Goal: Information Seeking & Learning: Learn about a topic

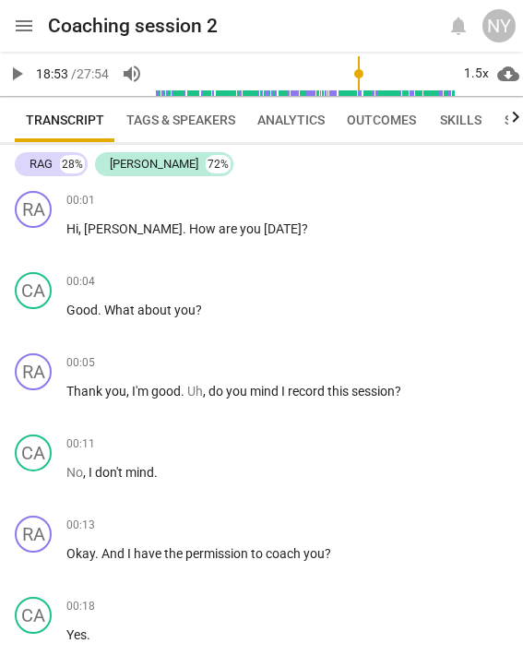
scroll to position [5808, 0]
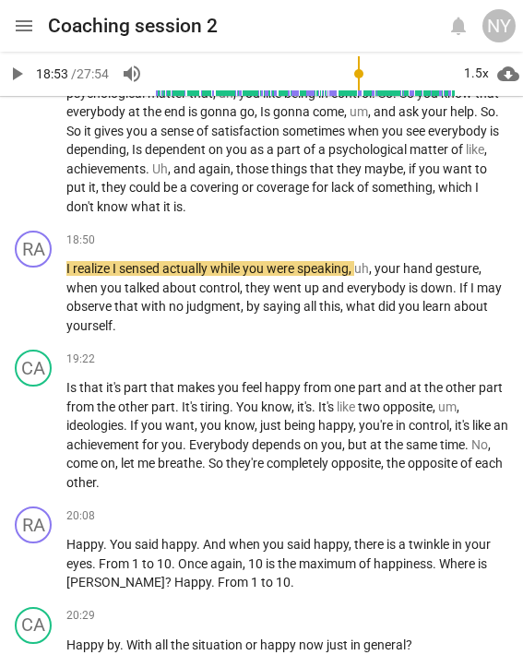
click at [7, 66] on div at bounding box center [5, 333] width 11 height 667
click at [18, 74] on span "play_arrow" at bounding box center [17, 74] width 22 height 22
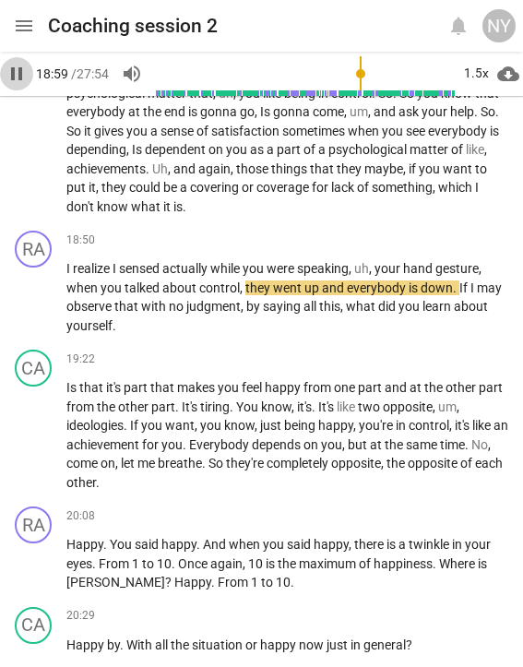
click at [18, 74] on span "pause" at bounding box center [17, 74] width 22 height 22
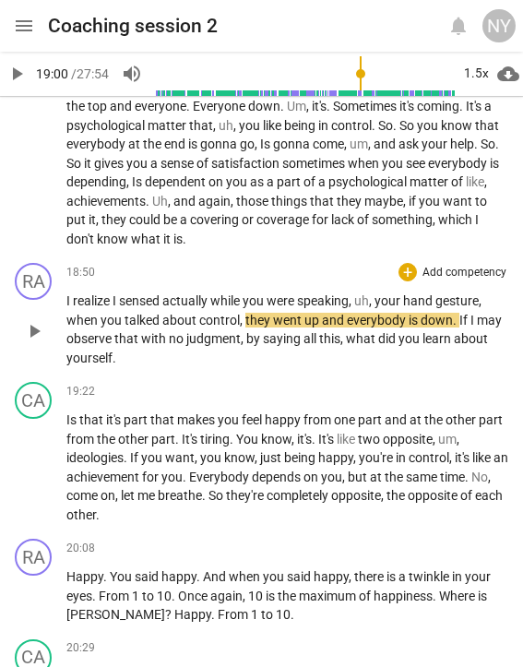
scroll to position [5773, 0]
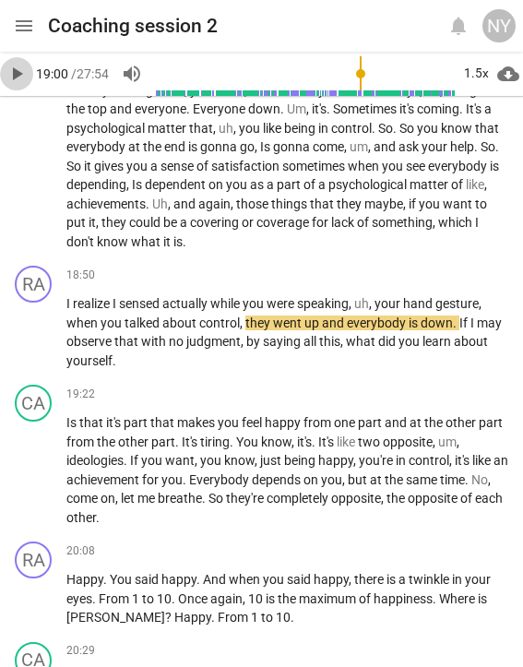
click at [11, 81] on span "play_arrow" at bounding box center [17, 74] width 22 height 22
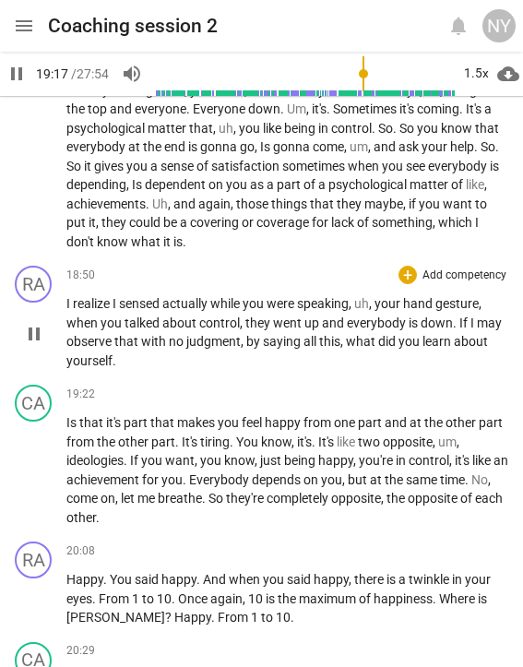
click at [68, 296] on span "I" at bounding box center [69, 303] width 6 height 15
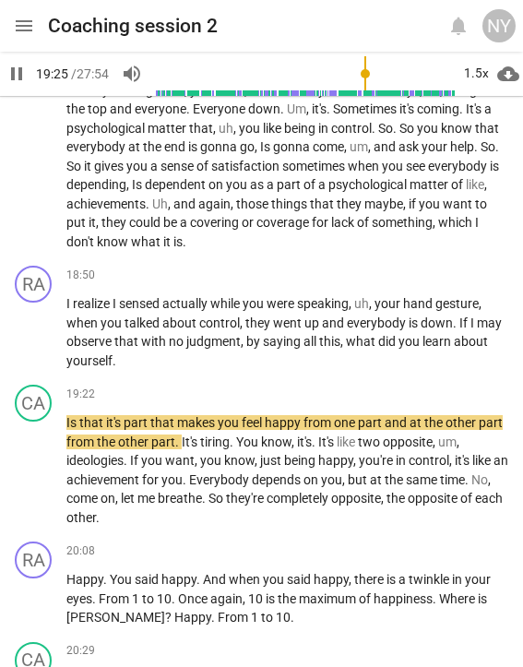
click at [14, 76] on span "pause" at bounding box center [17, 74] width 22 height 22
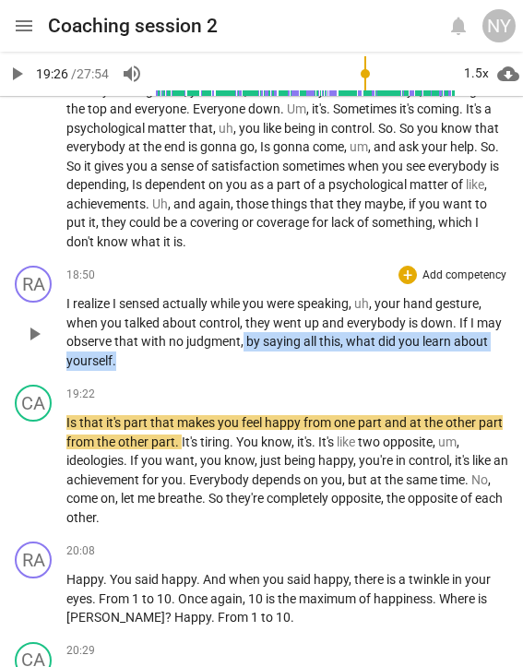
drag, startPoint x: 245, startPoint y: 261, endPoint x: 255, endPoint y: 295, distance: 35.6
click at [255, 295] on div "RA play_arrow pause 18:50 + Add competency keyboard_arrow_right I realize I sen…" at bounding box center [261, 317] width 523 height 119
copy p "by saying all this , what did you learn about yourself ."
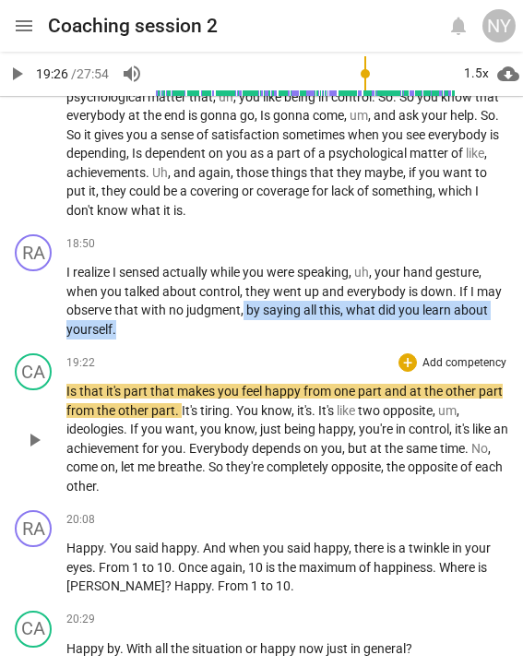
scroll to position [5806, 0]
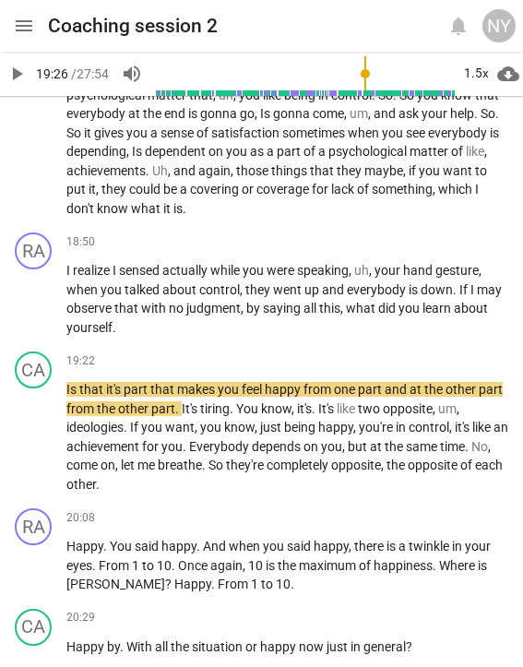
click at [10, 79] on div at bounding box center [5, 333] width 11 height 667
click at [13, 73] on span "play_arrow" at bounding box center [17, 74] width 22 height 22
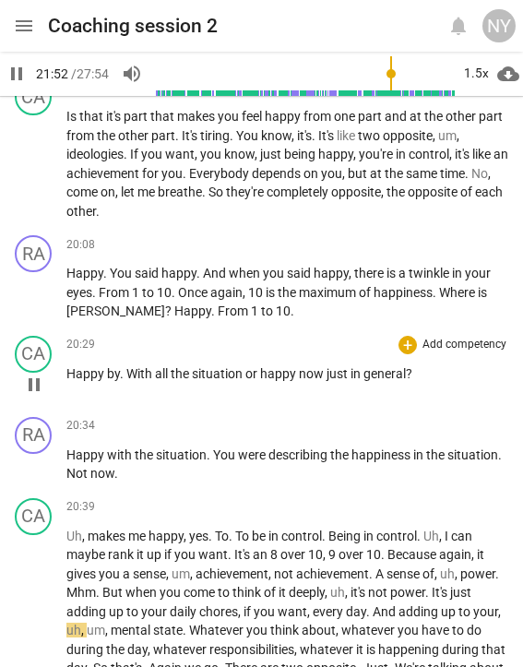
scroll to position [6076, 0]
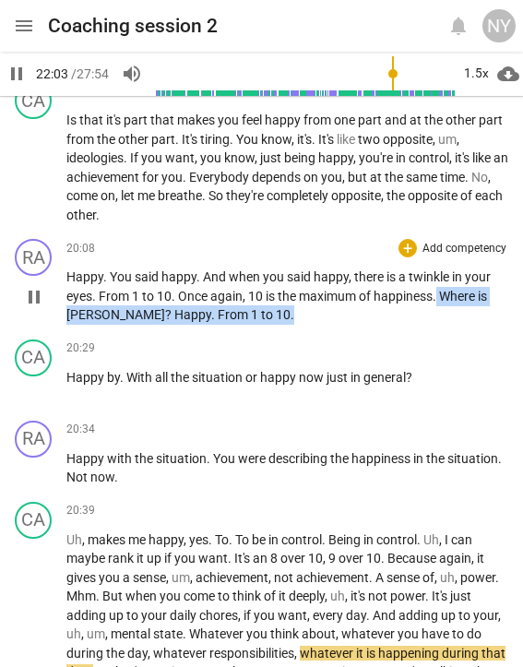
drag, startPoint x: 439, startPoint y: 213, endPoint x: 451, endPoint y: 244, distance: 32.4
click at [451, 244] on div "RA play_arrow pause 20:08 + Add competency keyboard_arrow_right Happy . You sai…" at bounding box center [261, 282] width 523 height 101
copy p "Where is [PERSON_NAME] ? Happy . From 1 to 10 ."
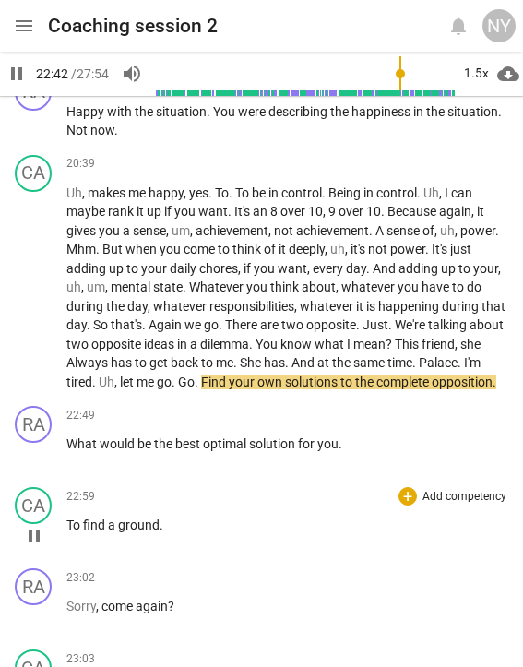
scroll to position [6425, 0]
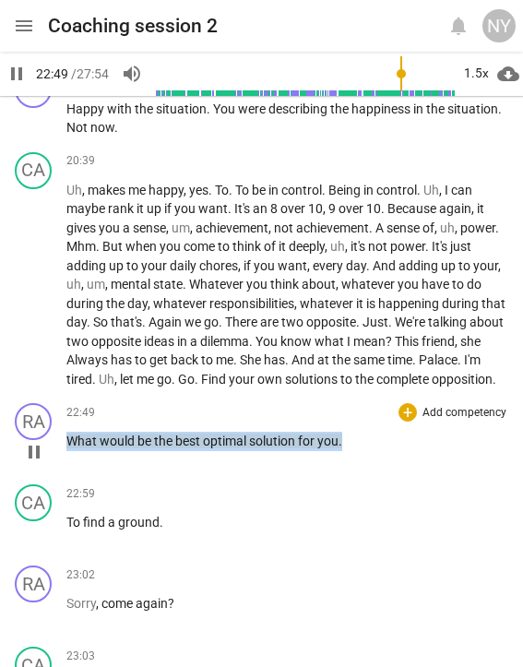
drag, startPoint x: 351, startPoint y: 352, endPoint x: 68, endPoint y: 359, distance: 282.6
click at [68, 432] on p "What would be the best optimal solution for you ." at bounding box center [287, 441] width 442 height 19
copy p "What would be the best optimal solution for you ."
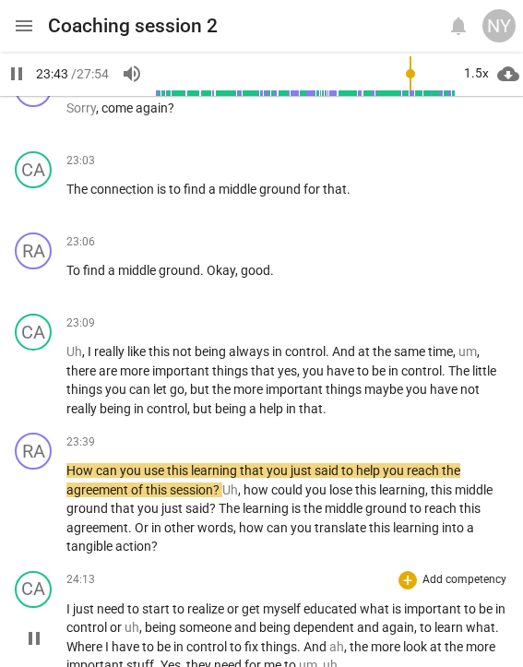
scroll to position [6923, 0]
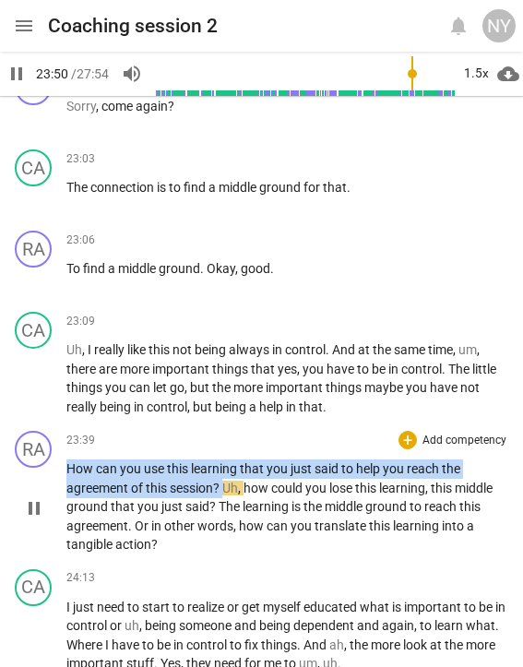
drag, startPoint x: 66, startPoint y: 377, endPoint x: 224, endPoint y: 396, distance: 159.1
click at [224, 460] on p "How can you use this learning that you just said to help you reach the agreemen…" at bounding box center [287, 507] width 442 height 95
copy p "How can you use this learning that you just said to help you reach the agreemen…"
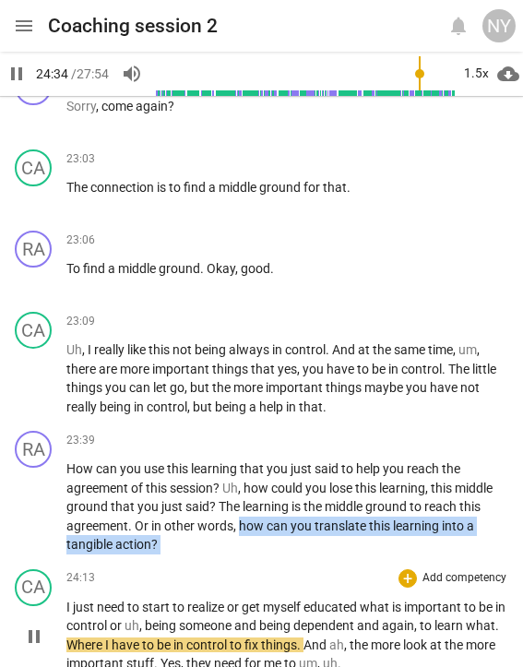
drag, startPoint x: 238, startPoint y: 434, endPoint x: 239, endPoint y: 471, distance: 36.9
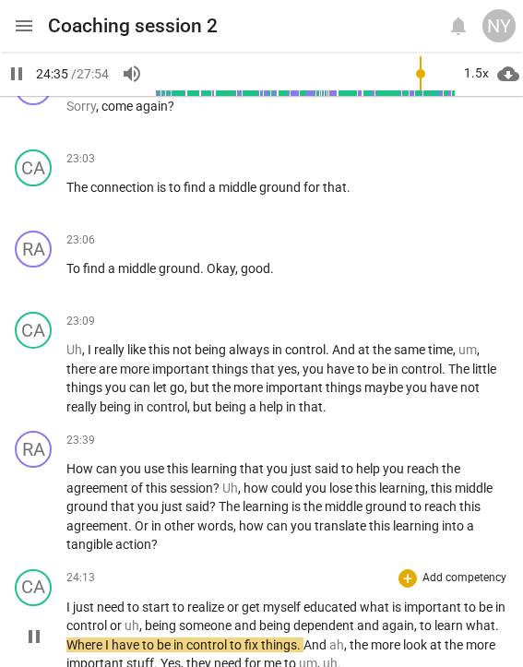
click at [239, 562] on div "CA play_arrow pause 24:13 + Add competency keyboard_arrow_right I just need to …" at bounding box center [261, 621] width 523 height 119
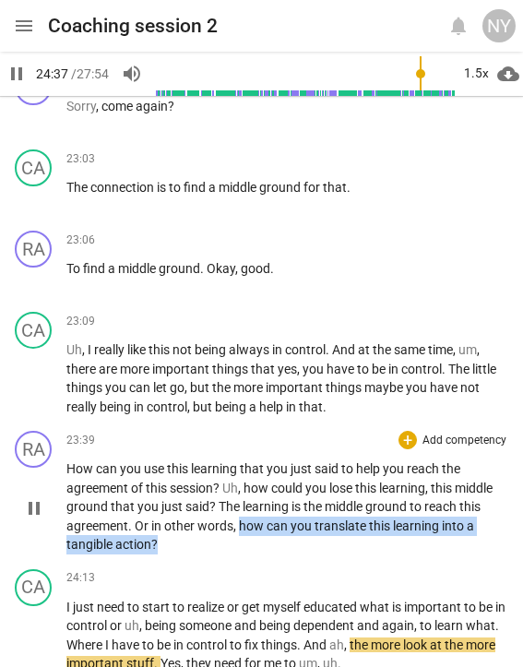
drag, startPoint x: 240, startPoint y: 431, endPoint x: 241, endPoint y: 458, distance: 26.8
click at [241, 460] on p "How can you use this learning that you just said to help you reach the agreemen…" at bounding box center [287, 507] width 442 height 95
copy p "how can you translate this learning into a tangible action ?"
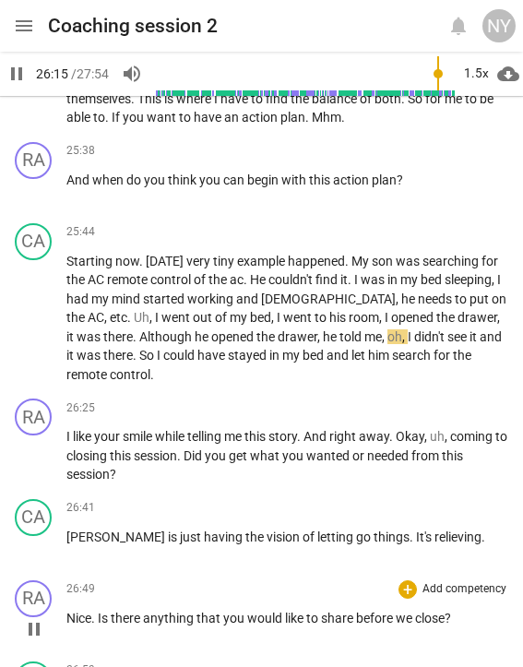
scroll to position [7677, 0]
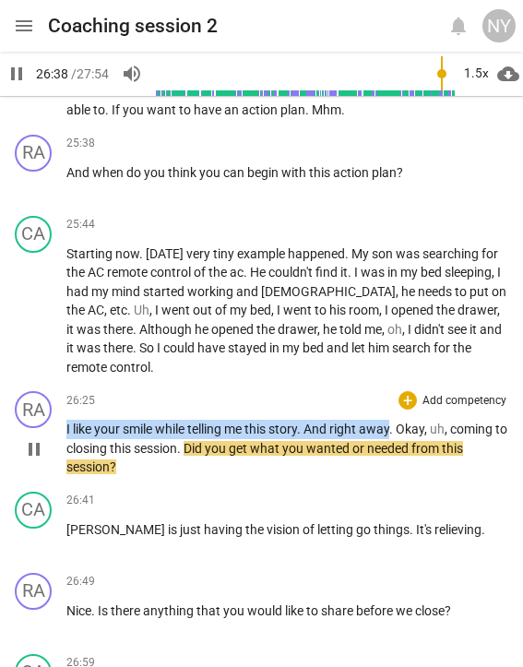
drag, startPoint x: 66, startPoint y: 313, endPoint x: 393, endPoint y: 312, distance: 327.7
click at [393, 384] on div "RA play_arrow pause 26:25 + Add competency keyboard_arrow_right I like your smi…" at bounding box center [261, 434] width 523 height 101
copy p "I like your smile while telling me this story . And right away"
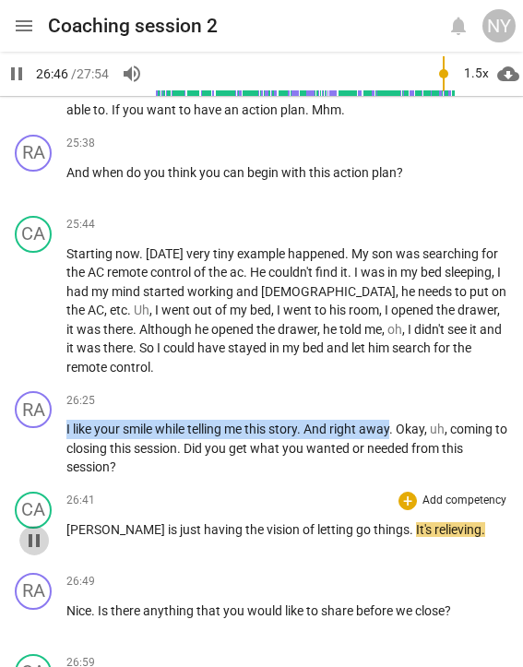
click at [32, 530] on span "pause" at bounding box center [34, 541] width 22 height 22
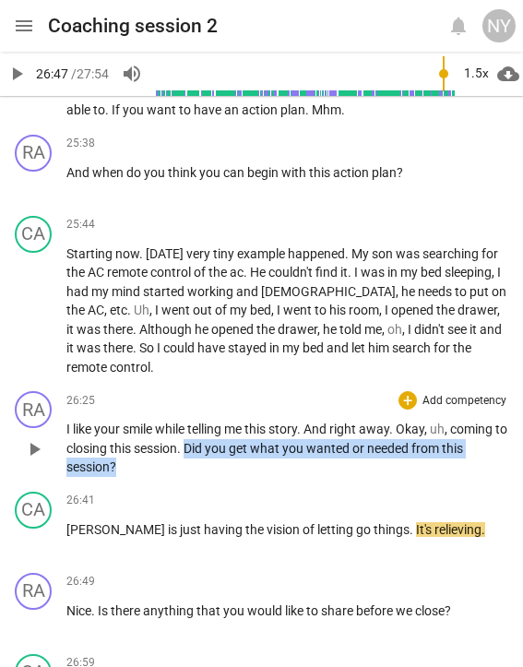
drag, startPoint x: 202, startPoint y: 330, endPoint x: 206, endPoint y: 347, distance: 17.9
click at [206, 420] on p "I like your smile while telling me this story . And right away . Okay , uh , co…" at bounding box center [287, 448] width 442 height 57
drag, startPoint x: 460, startPoint y: 310, endPoint x: 490, endPoint y: 343, distance: 44.4
click at [490, 420] on p "I like your smile while telling me this story . And right away . Okay , uh , co…" at bounding box center [287, 448] width 442 height 57
copy p "coming to closing this session . Did you get what you wanted or needed from thi…"
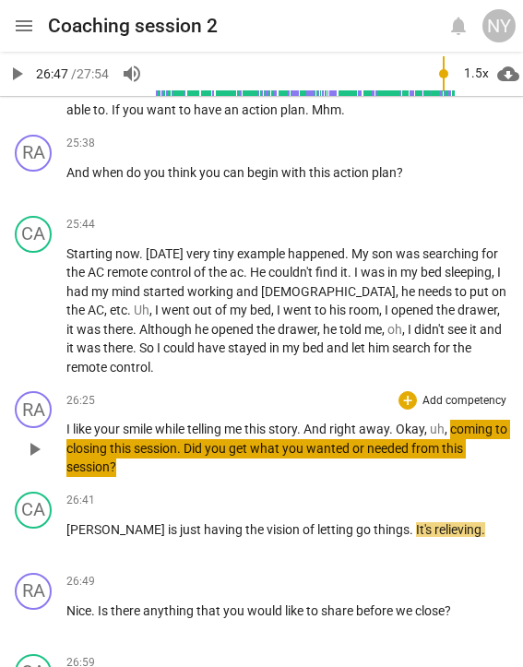
drag, startPoint x: 14, startPoint y: 430, endPoint x: 477, endPoint y: 348, distance: 470.7
click at [477, 420] on p "I like your smile while telling me this story . And right away . Okay , uh , co…" at bounding box center [287, 448] width 442 height 57
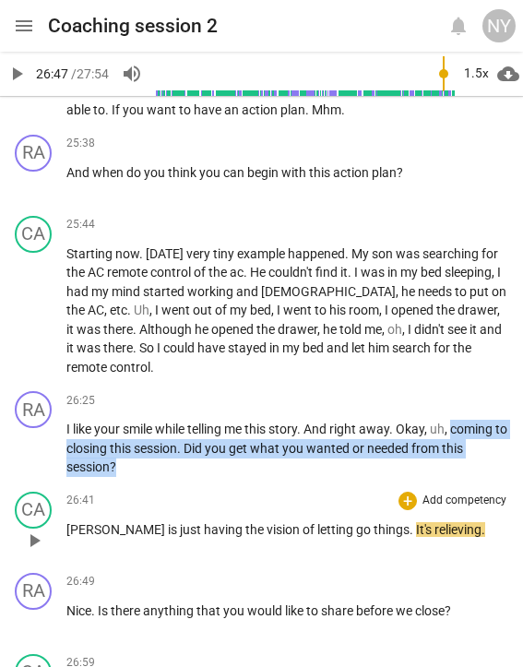
click at [24, 530] on span "play_arrow" at bounding box center [34, 541] width 22 height 22
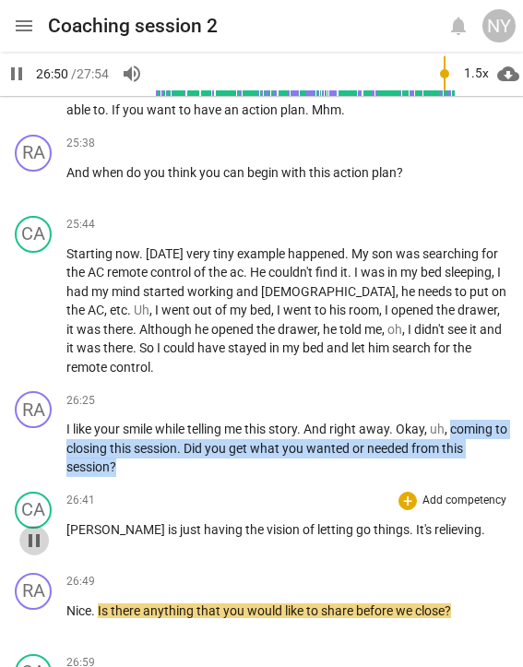
click at [25, 530] on span "pause" at bounding box center [34, 541] width 22 height 22
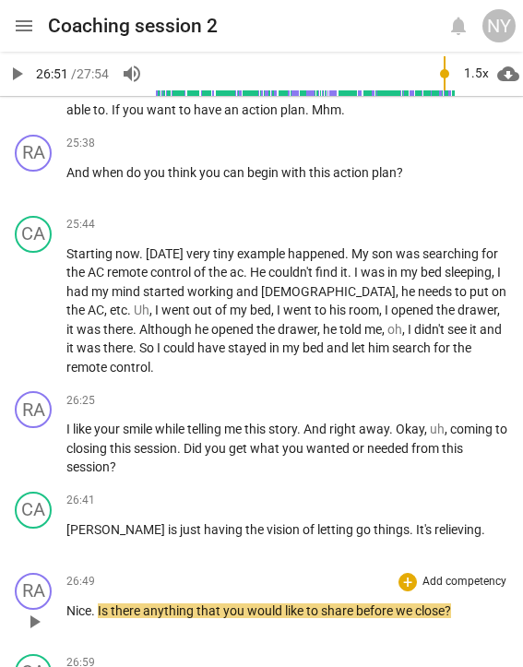
click at [465, 573] on div "26:49 + Add competency keyboard_arrow_right Nice . Is there anything that you w…" at bounding box center [287, 606] width 442 height 66
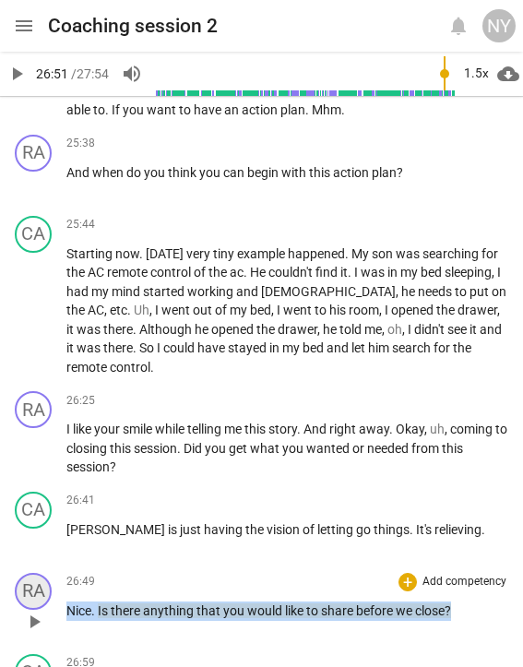
drag, startPoint x: 458, startPoint y: 490, endPoint x: 50, endPoint y: 474, distance: 408.4
click at [50, 566] on div "RA play_arrow pause 26:49 + Add competency keyboard_arrow_right Nice . Is there…" at bounding box center [261, 606] width 523 height 81
copy p "Nice . Is there anything that you would like to share before we close ?"
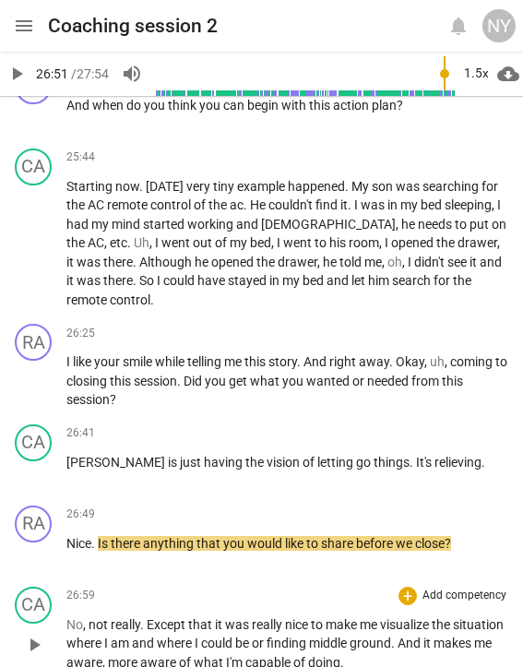
scroll to position [7768, 0]
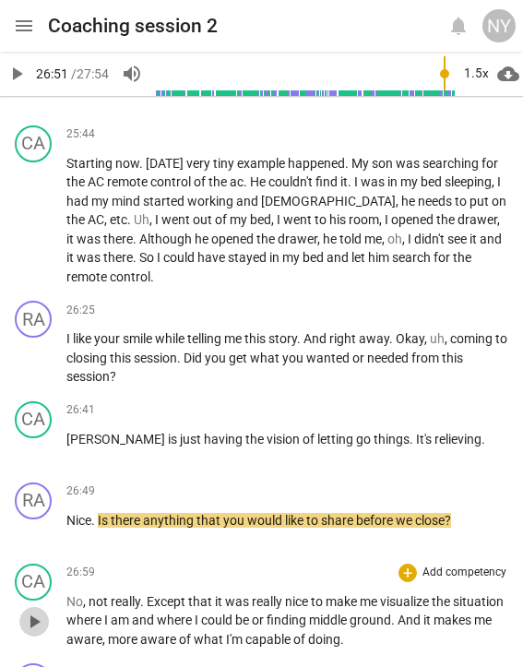
click at [33, 611] on span "play_arrow" at bounding box center [34, 622] width 22 height 22
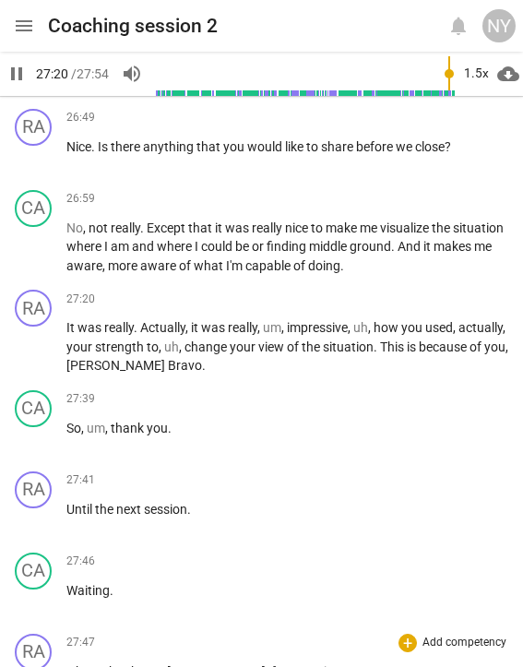
scroll to position [8143, 0]
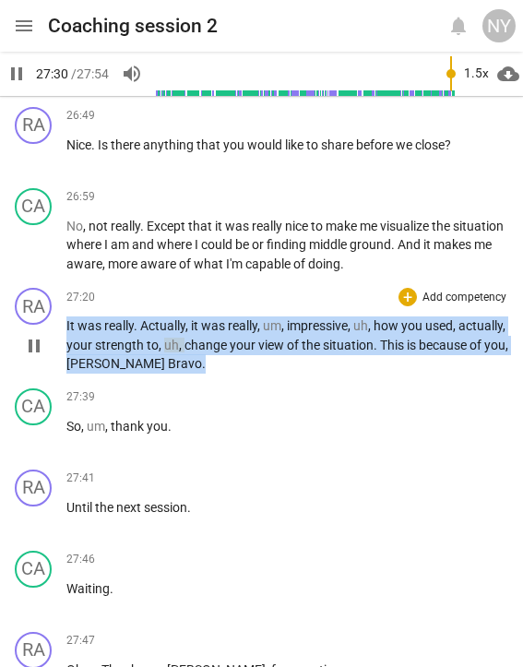
drag, startPoint x: 66, startPoint y: 204, endPoint x: 262, endPoint y: 237, distance: 198.5
click at [262, 317] on p "It was really . Actually , it was really , um , impressive , uh , how you used …" at bounding box center [287, 345] width 442 height 57
copy p "It was really . Actually , it was really , um , impressive , uh , how you used …"
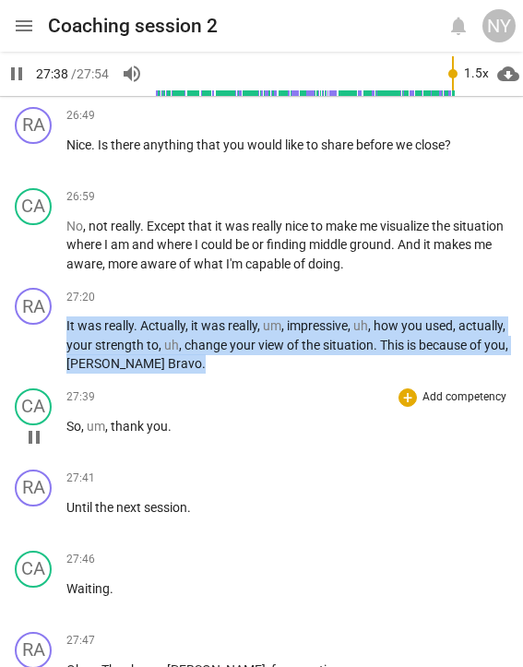
click at [29, 427] on span "pause" at bounding box center [34, 438] width 22 height 22
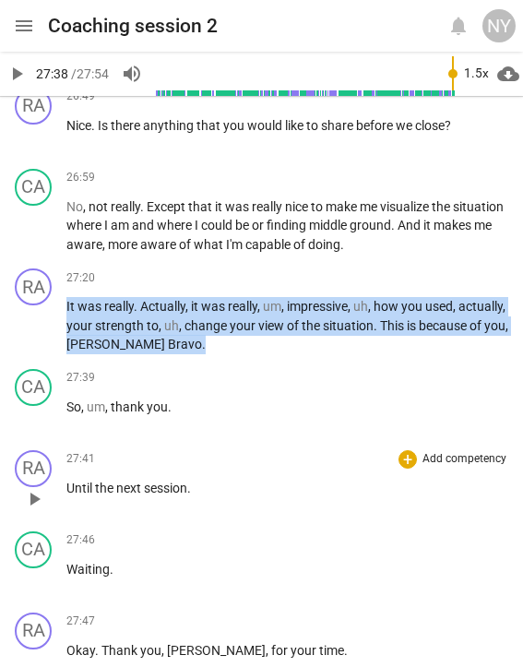
scroll to position [8172, 0]
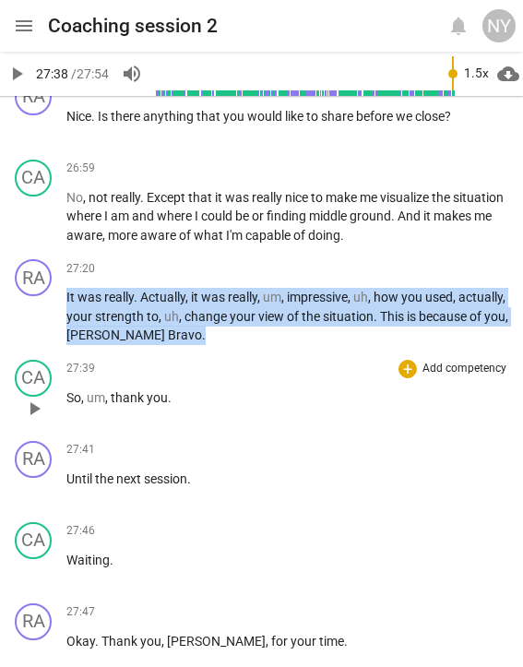
click at [35, 398] on span "play_arrow" at bounding box center [34, 409] width 22 height 22
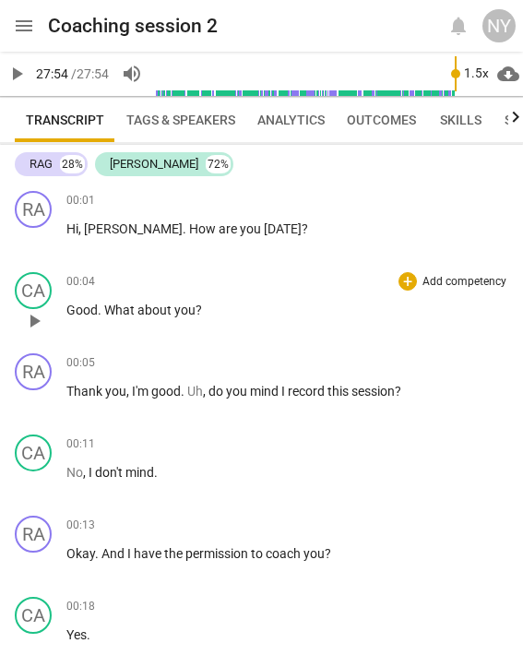
scroll to position [0, 0]
click at [39, 236] on span "play_arrow" at bounding box center [34, 240] width 22 height 22
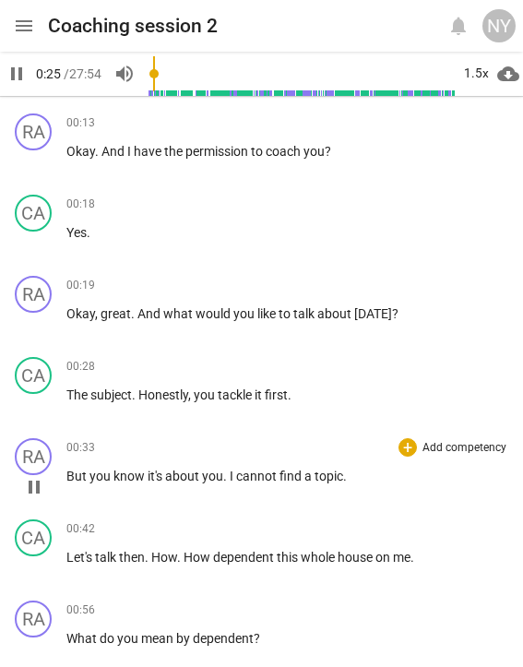
scroll to position [426, 0]
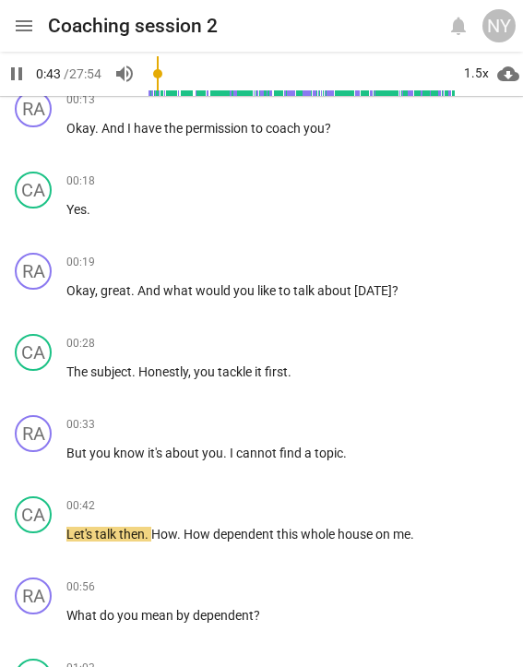
click at [13, 76] on span "pause" at bounding box center [17, 74] width 22 height 22
type input "44"
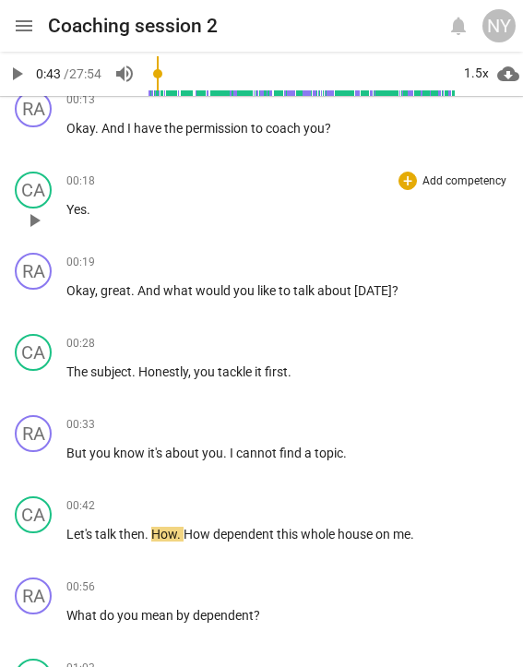
click at [343, 244] on div "CA play_arrow pause 00:18 + Add competency keyboard_arrow_right Yes ." at bounding box center [261, 204] width 523 height 81
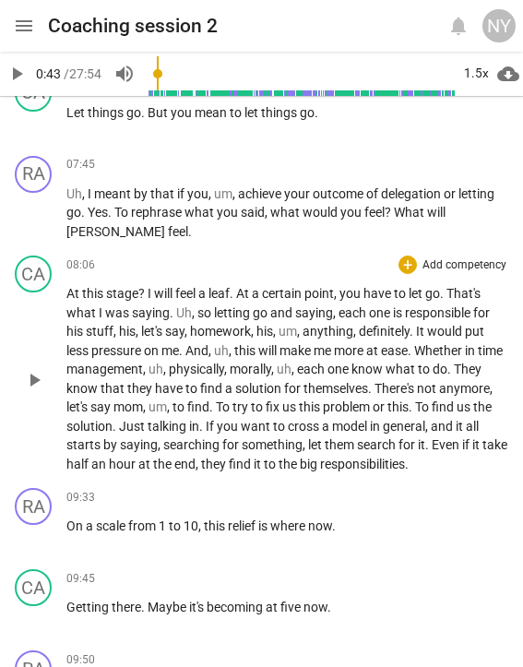
scroll to position [2482, 0]
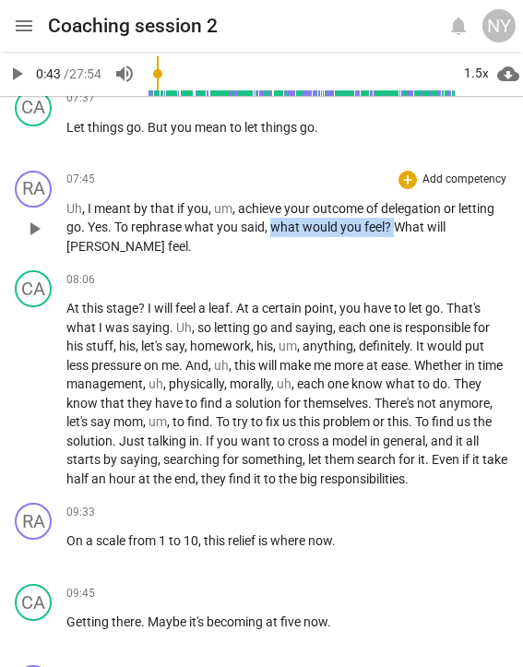
drag, startPoint x: 271, startPoint y: 189, endPoint x: 396, endPoint y: 192, distance: 124.7
click at [396, 199] on p "Uh , I meant by that if you , um , achieve your outcome of delegation or lettin…" at bounding box center [287, 227] width 442 height 57
copy p "what would you feel ?"
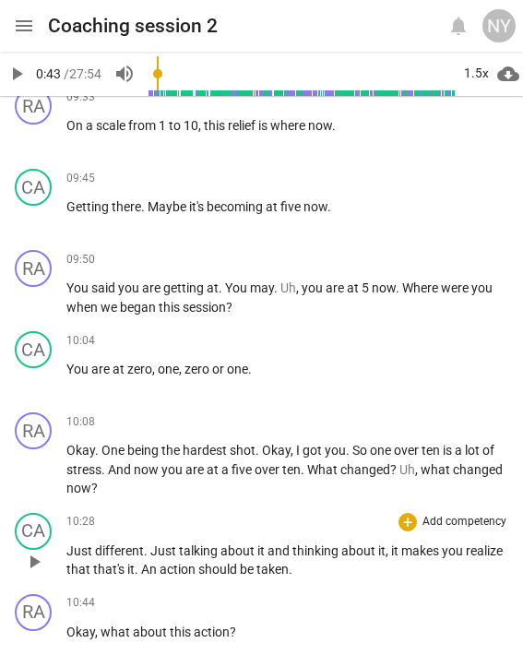
scroll to position [2897, 0]
click at [134, 463] on span "now" at bounding box center [148, 470] width 28 height 15
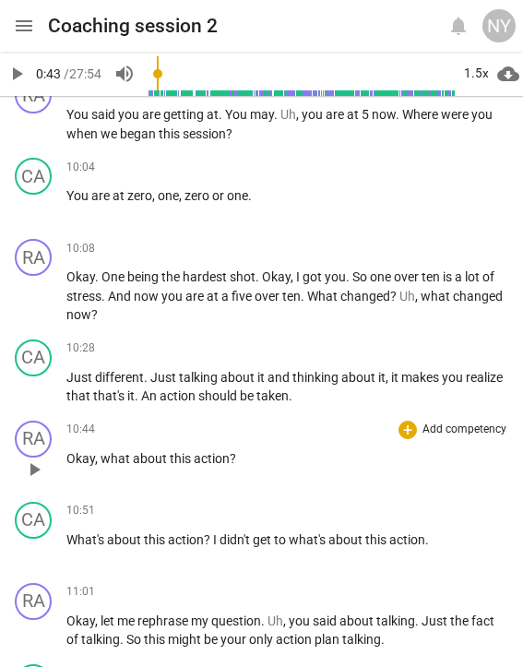
scroll to position [3071, 0]
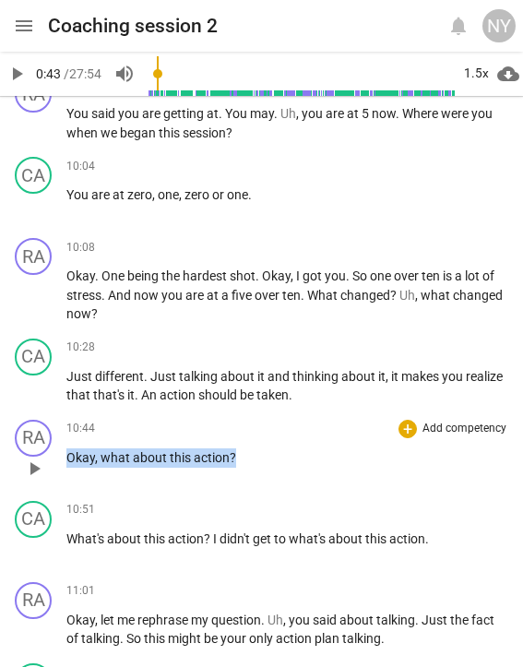
drag, startPoint x: 69, startPoint y: 396, endPoint x: 277, endPoint y: 403, distance: 207.9
click at [277, 449] on p "Okay , what about this action ?" at bounding box center [287, 458] width 442 height 19
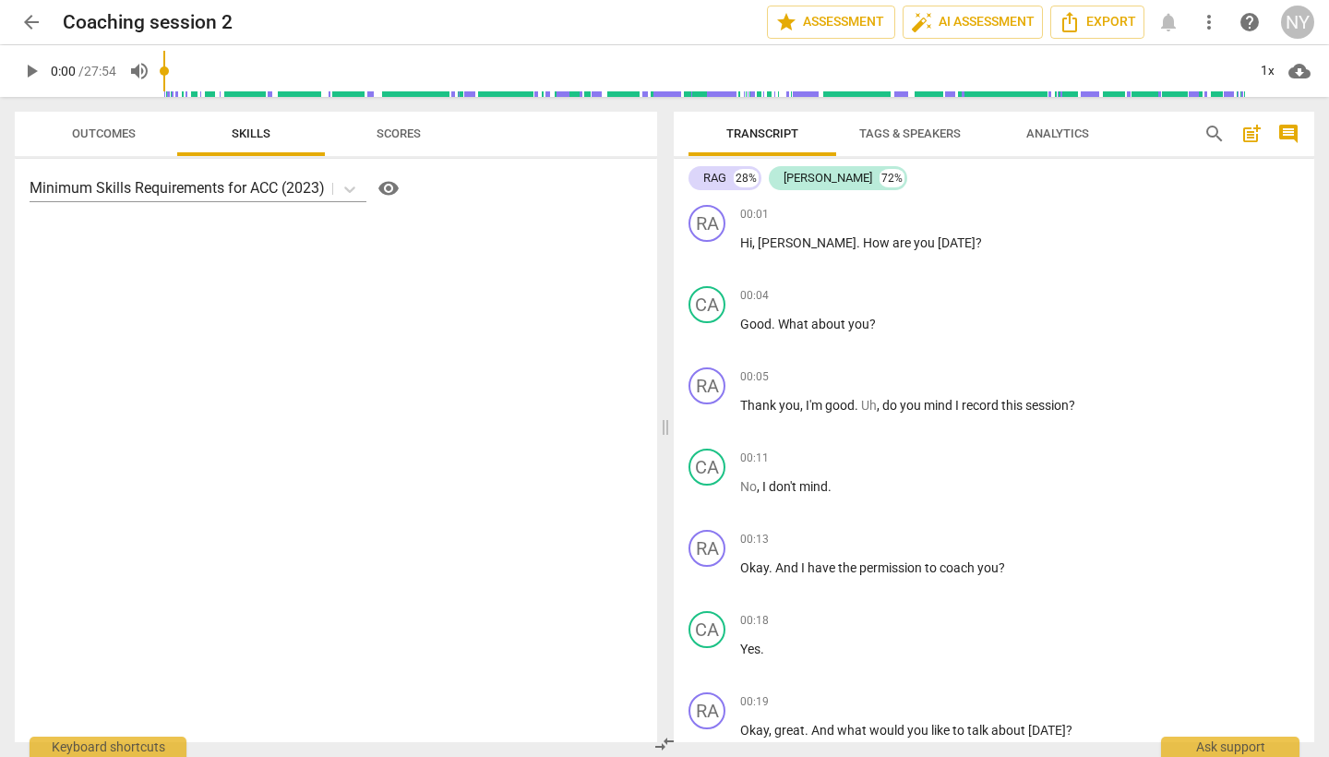
scroll to position [0, 0]
click at [523, 132] on span "search" at bounding box center [1215, 134] width 22 height 22
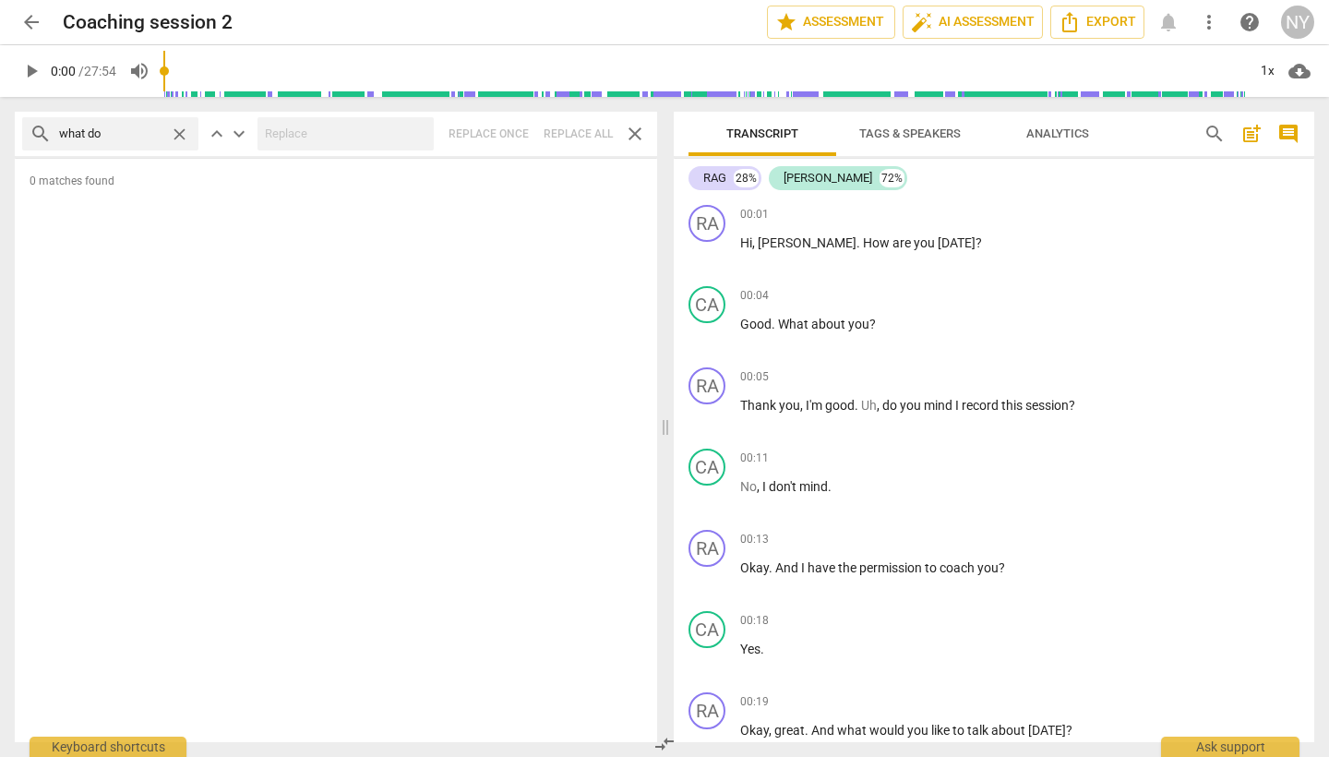
type input "what do"
click at [523, 129] on span "search" at bounding box center [1215, 134] width 22 height 22
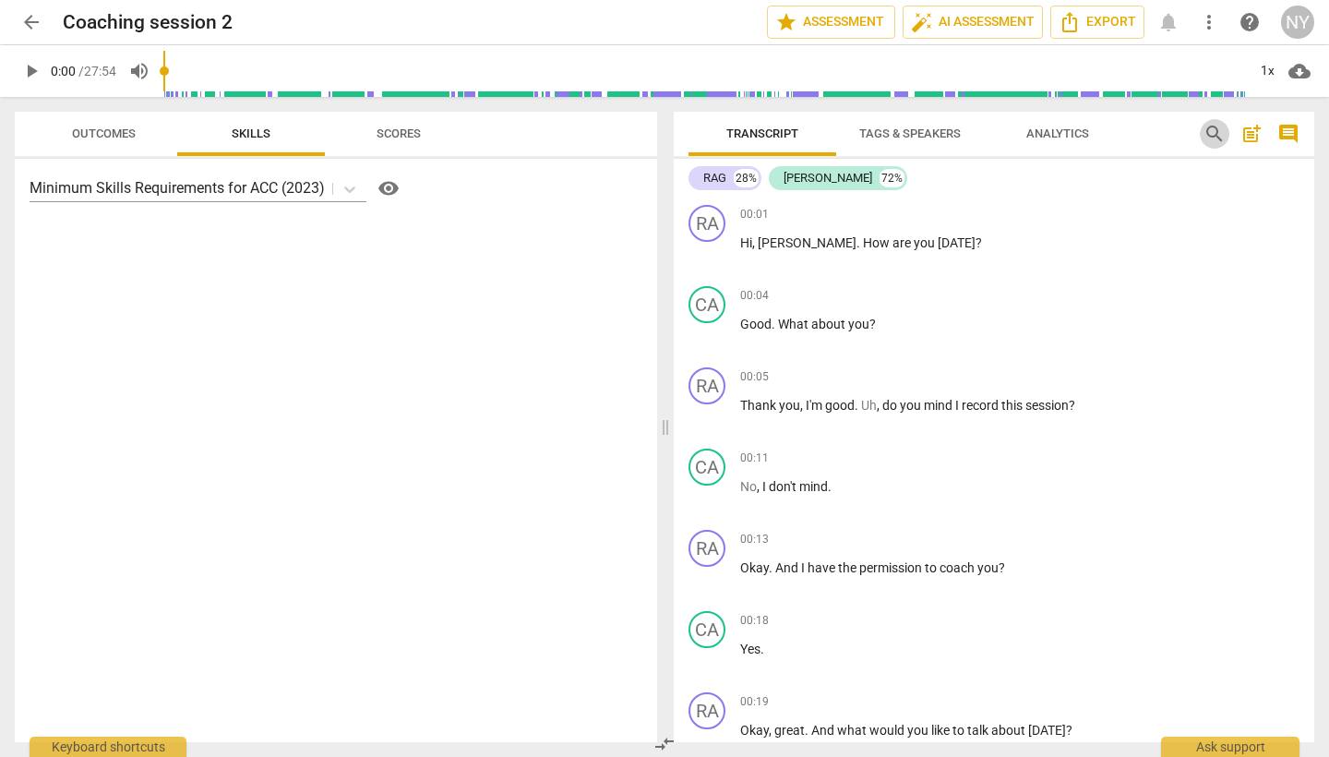
click at [523, 129] on span "search" at bounding box center [1215, 134] width 22 height 22
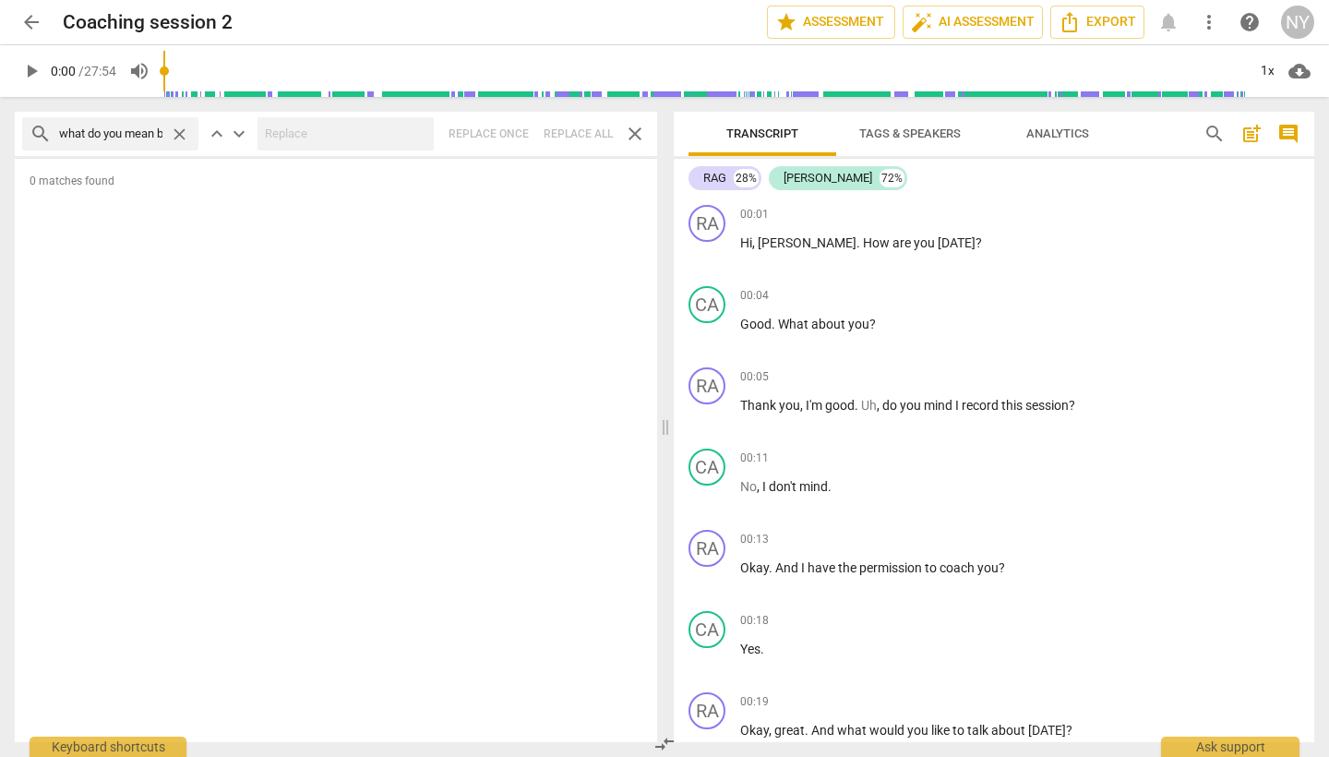
type input "what do you mean by"
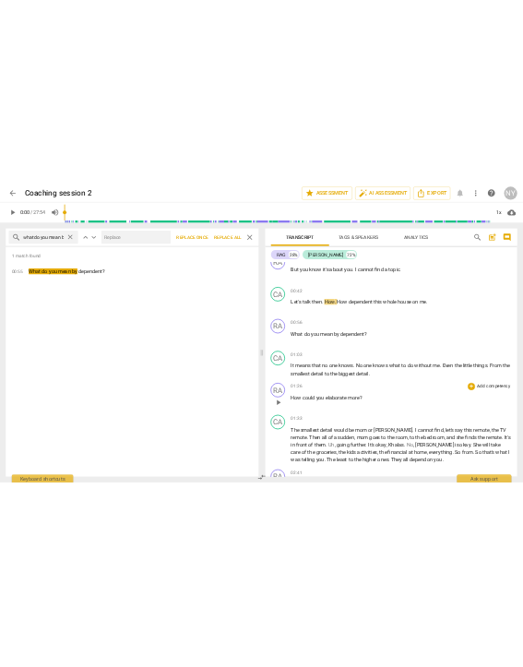
scroll to position [674, 0]
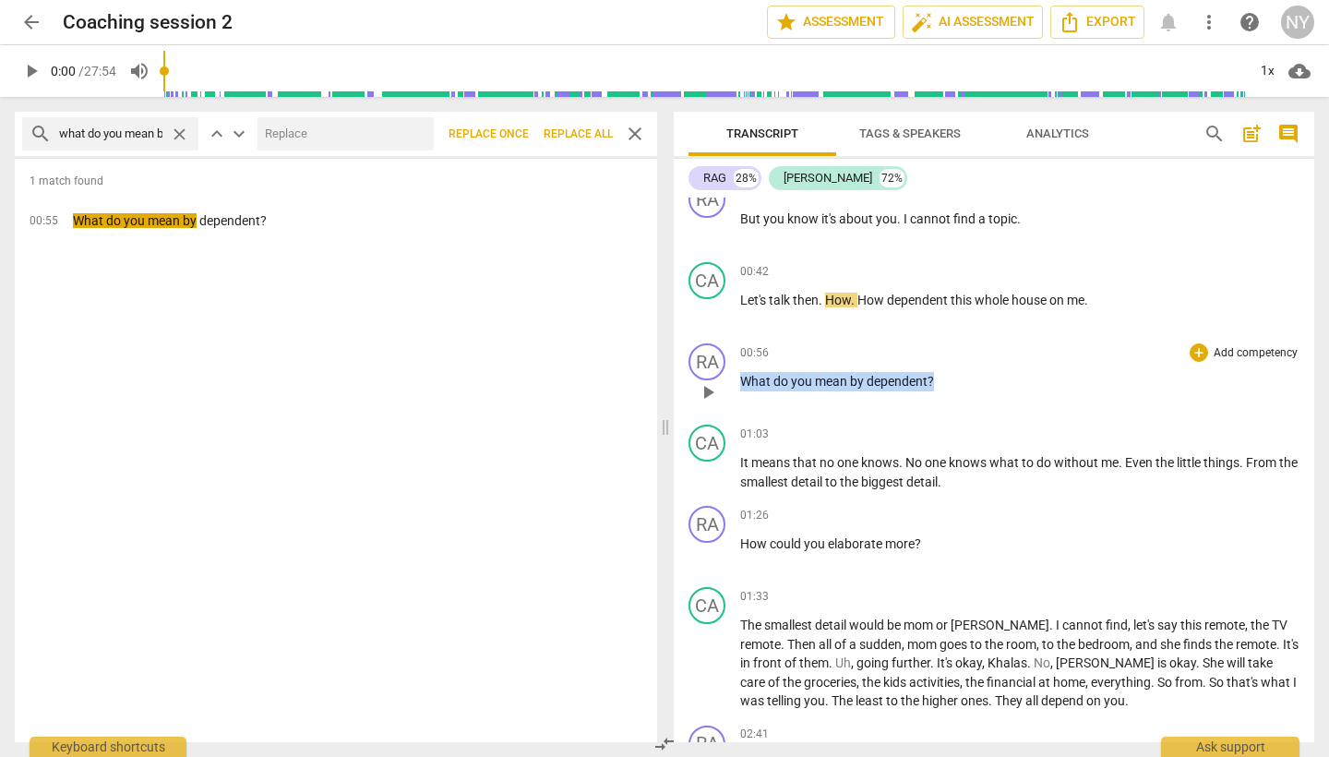
drag, startPoint x: 941, startPoint y: 379, endPoint x: 741, endPoint y: 367, distance: 199.7
click at [523, 367] on div "RA play_arrow pause 00:56 + Add competency keyboard_arrow_right What do you mea…" at bounding box center [994, 376] width 641 height 81
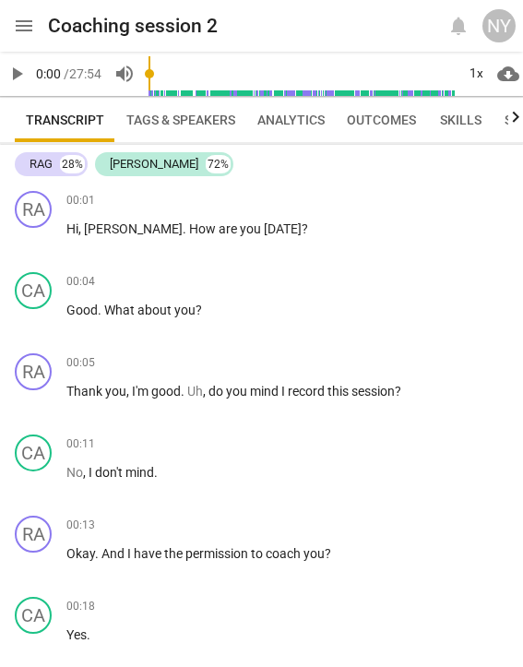
scroll to position [0, 0]
click at [42, 159] on div "RAG" at bounding box center [41, 164] width 23 height 18
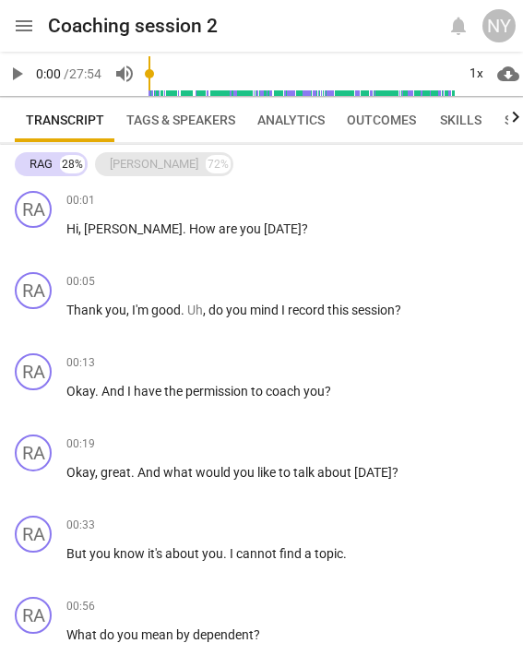
click at [134, 161] on div "[PERSON_NAME]" at bounding box center [154, 164] width 89 height 18
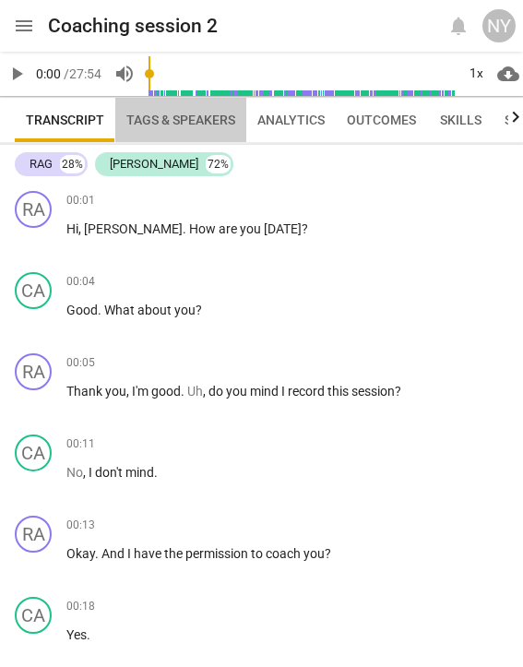
click at [150, 127] on span "Tags & Speakers" at bounding box center [180, 120] width 131 height 26
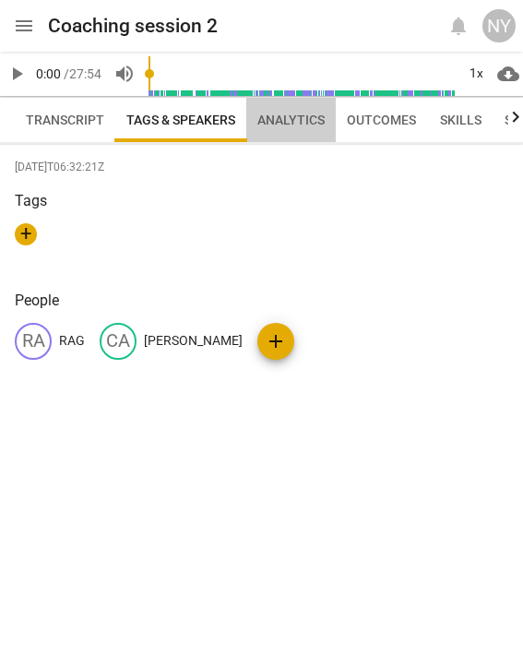
click at [279, 118] on span "Analytics" at bounding box center [291, 120] width 67 height 15
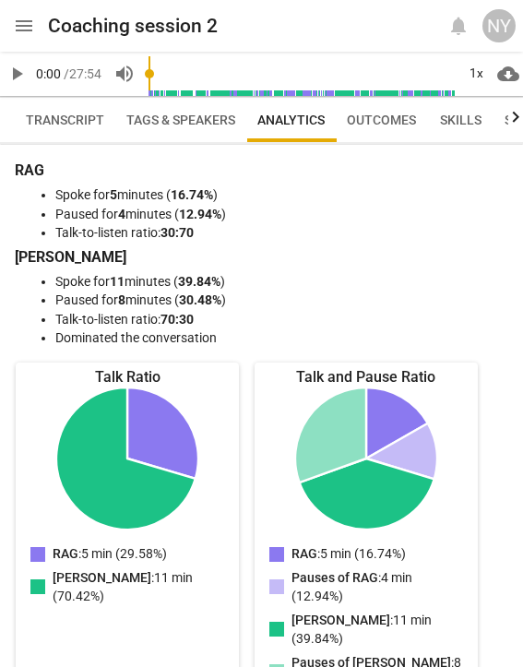
click at [397, 116] on span "Outcomes" at bounding box center [381, 120] width 69 height 15
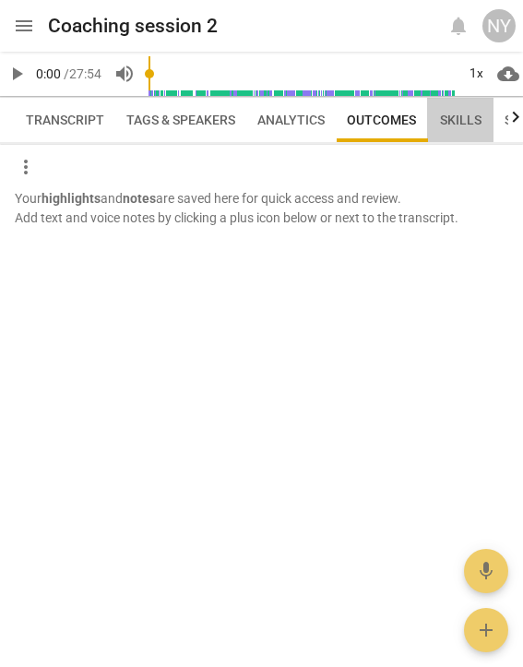
click at [452, 111] on span "Skills" at bounding box center [461, 120] width 64 height 26
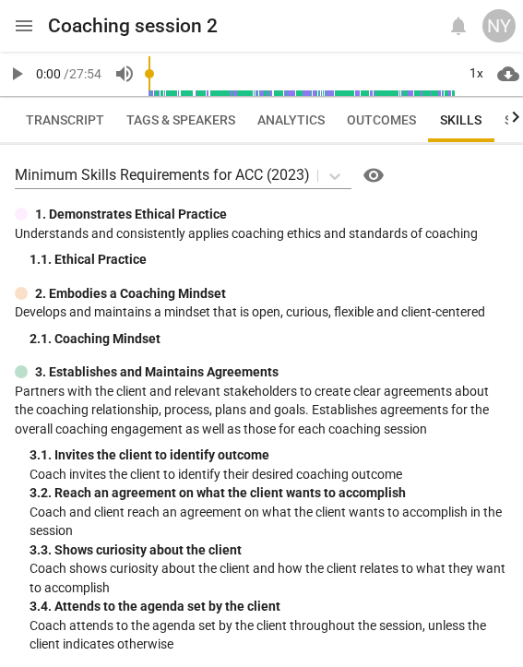
click at [512, 115] on icon "button" at bounding box center [516, 117] width 22 height 22
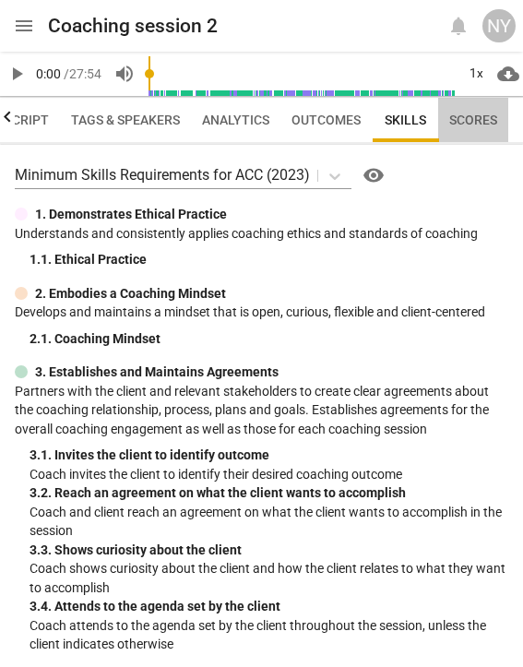
click at [482, 112] on span "Scores" at bounding box center [474, 120] width 70 height 26
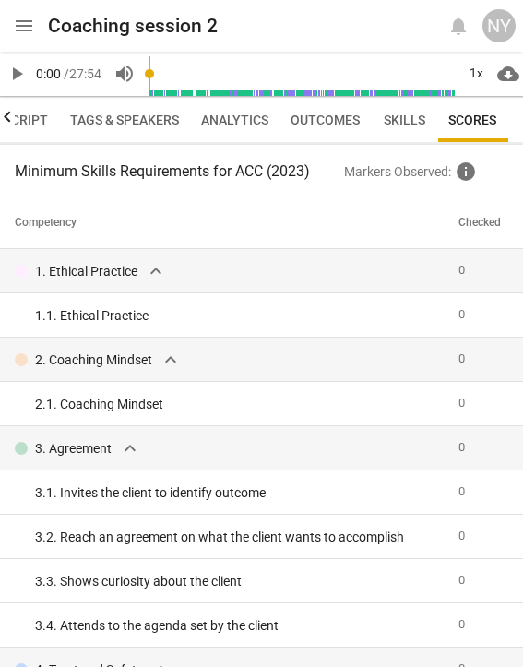
scroll to position [0, 0]
click at [19, 123] on span "Transcript" at bounding box center [9, 120] width 78 height 15
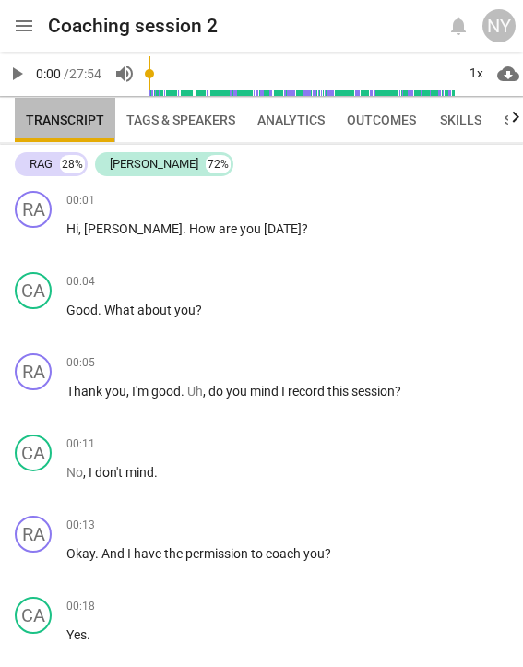
click at [51, 122] on span "Transcript" at bounding box center [65, 120] width 78 height 15
